Goal: Find specific page/section: Find specific page/section

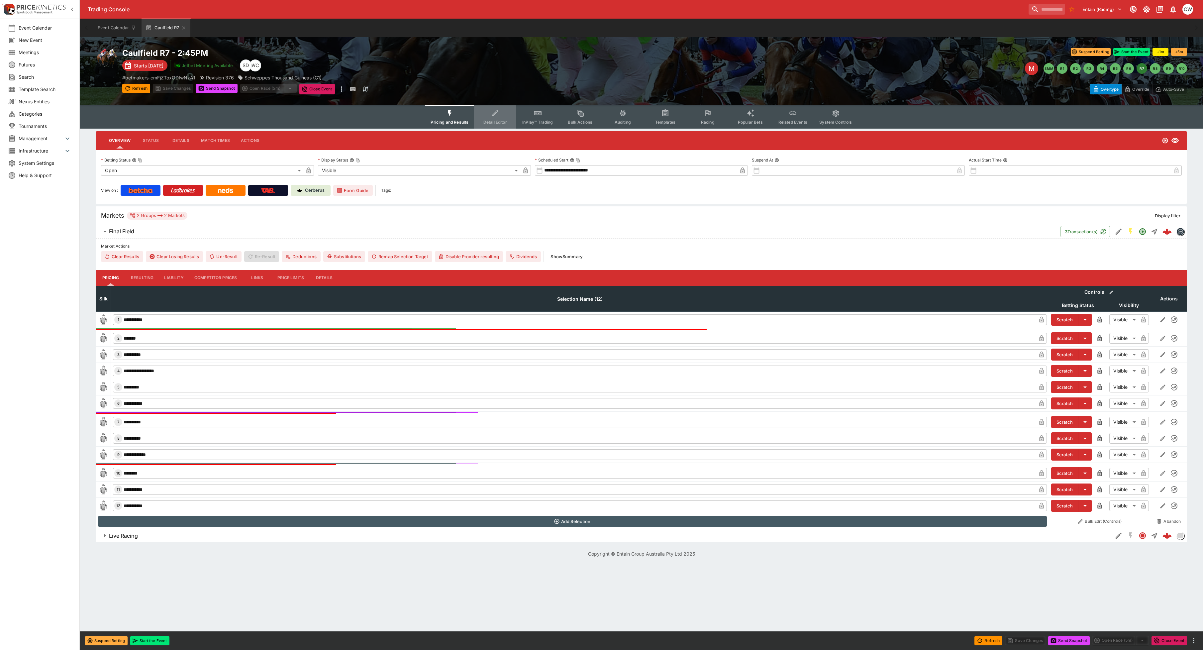
click at [499, 120] on span "Detail Editor" at bounding box center [495, 122] width 24 height 5
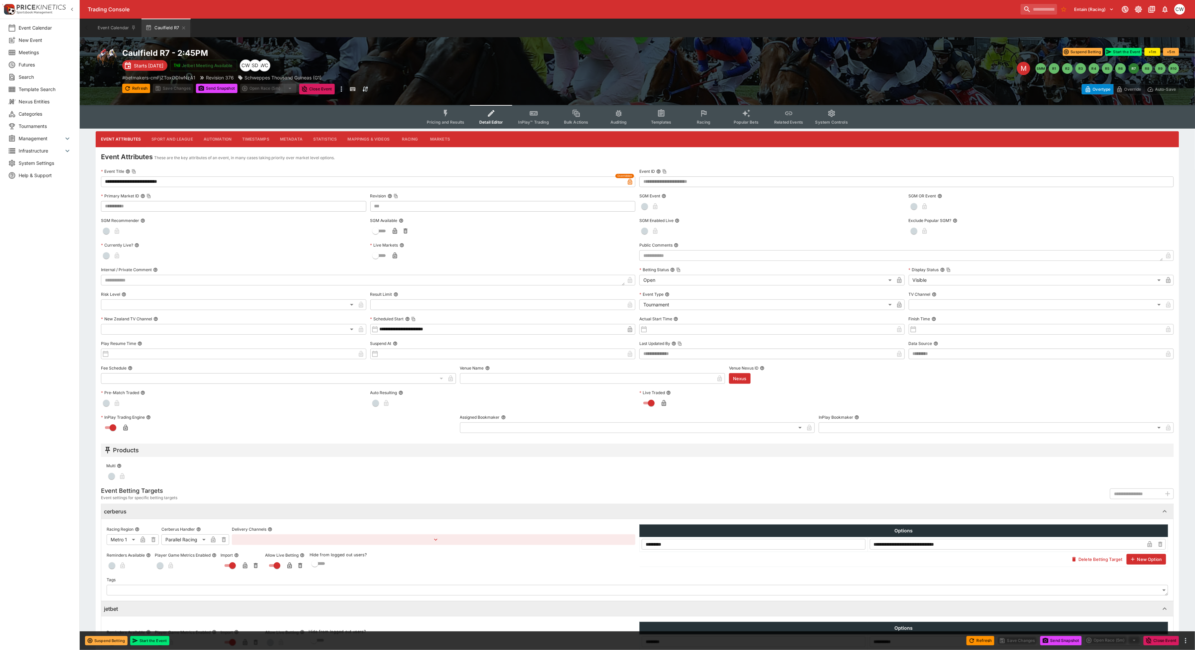
click at [431, 140] on button "Markets" at bounding box center [440, 139] width 31 height 16
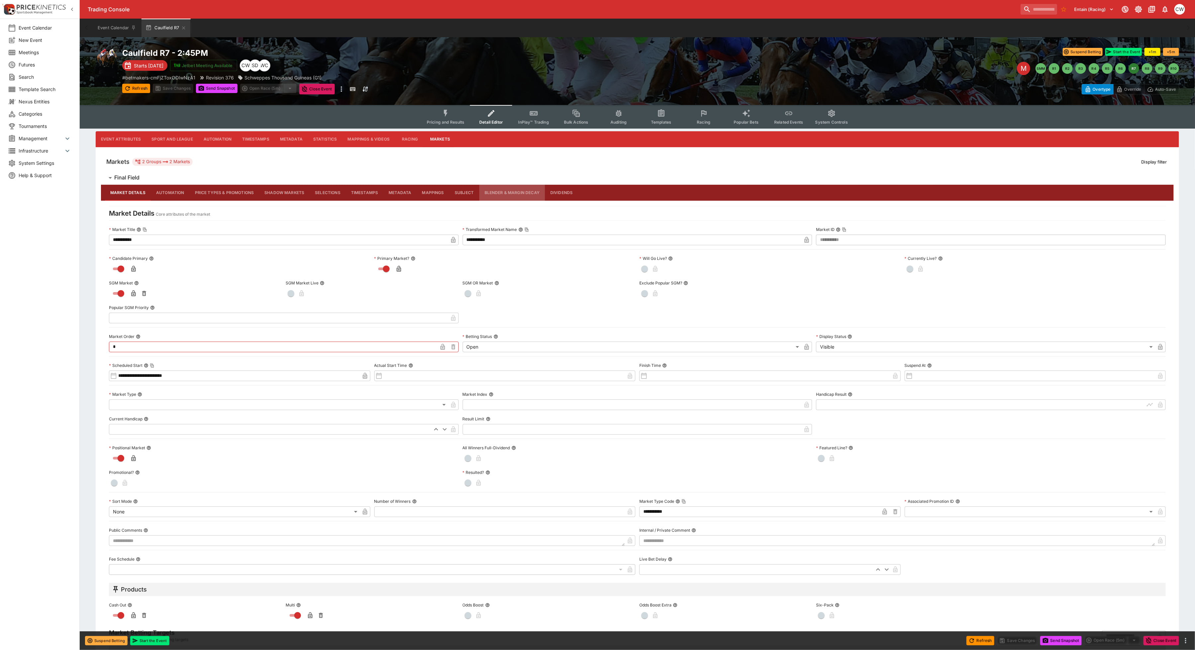
click at [505, 195] on button "Blender & Margin Decay" at bounding box center [512, 193] width 66 height 16
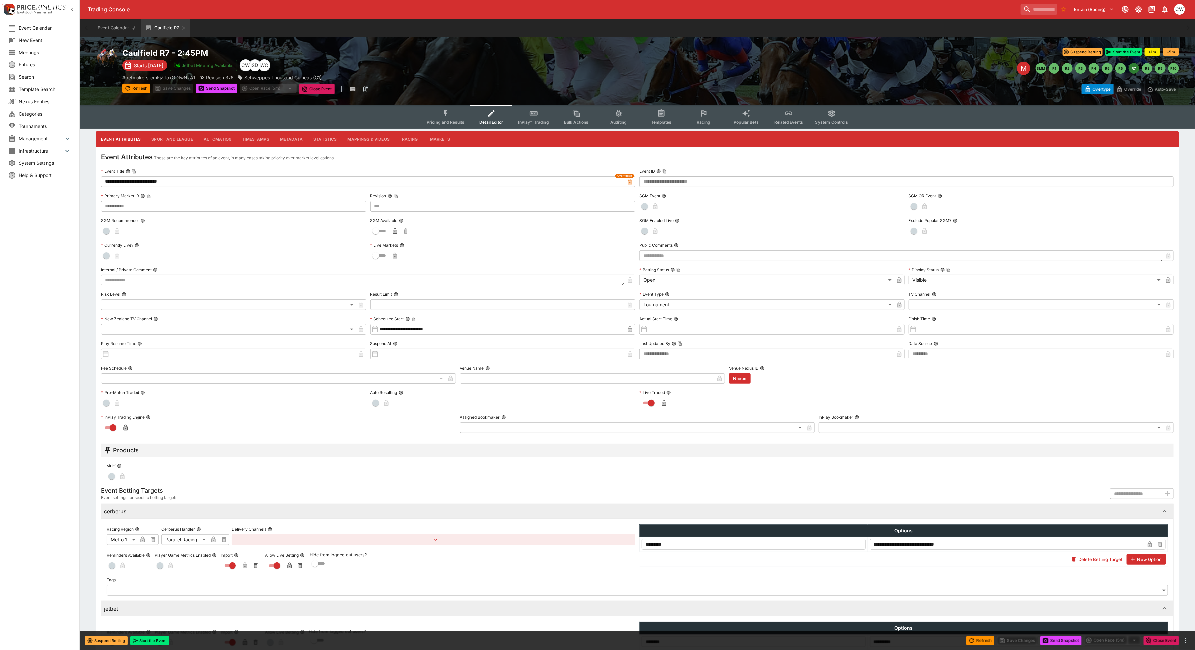
click at [438, 140] on button "Markets" at bounding box center [440, 139] width 31 height 16
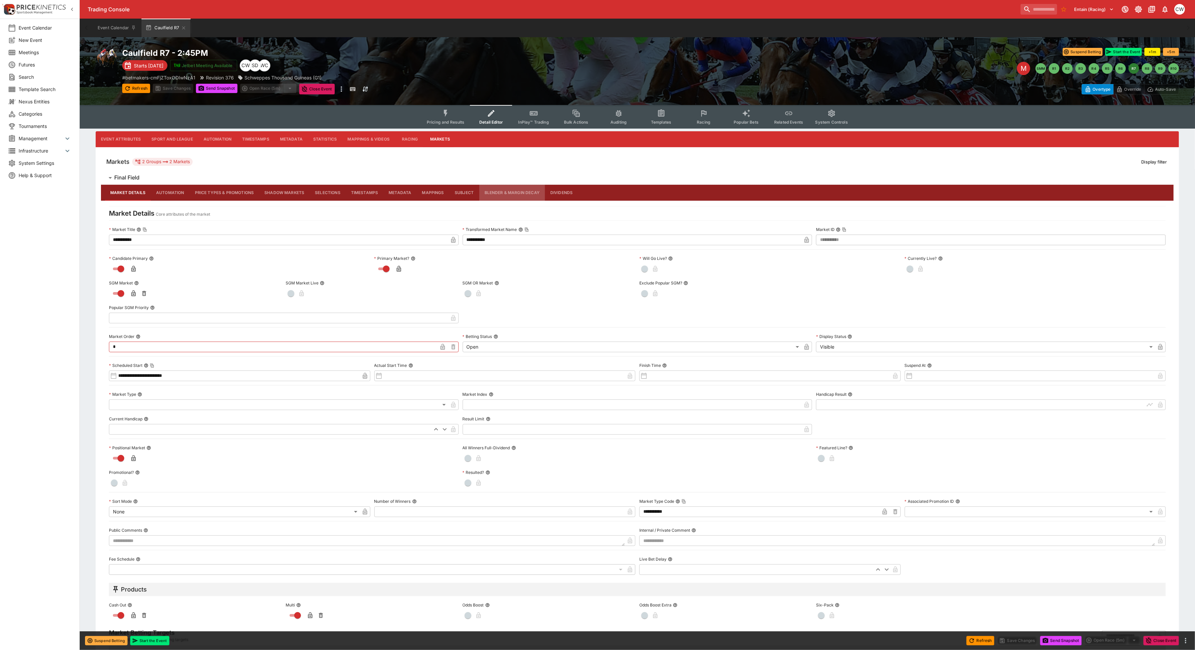
click at [514, 190] on button "Blender & Margin Decay" at bounding box center [512, 193] width 66 height 16
